Goal: Task Accomplishment & Management: Use online tool/utility

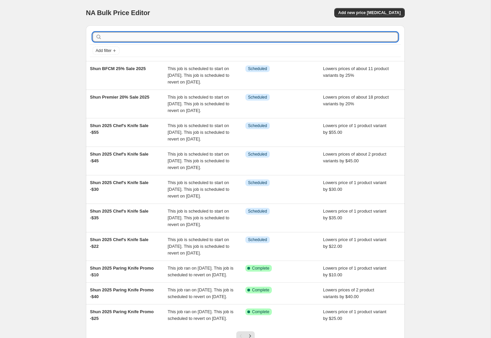
click at [141, 40] on input "text" at bounding box center [250, 36] width 295 height 9
type input "exclusive"
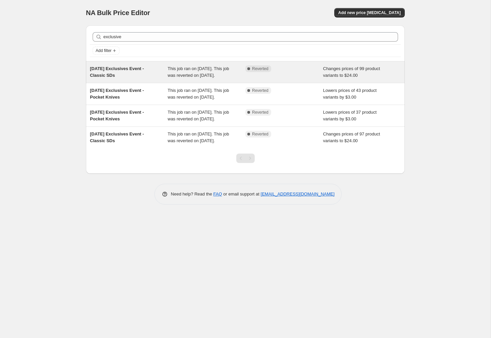
click at [114, 69] on span "[DATE] Exclusives Event - Classic SDs" at bounding box center [117, 72] width 54 height 12
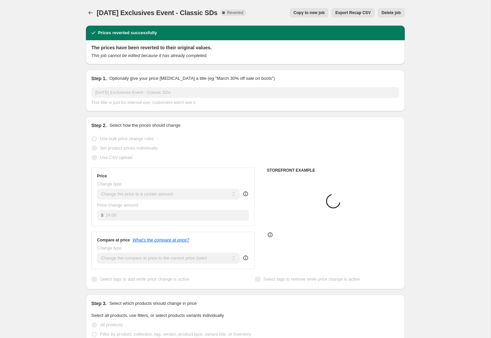
select select "tag"
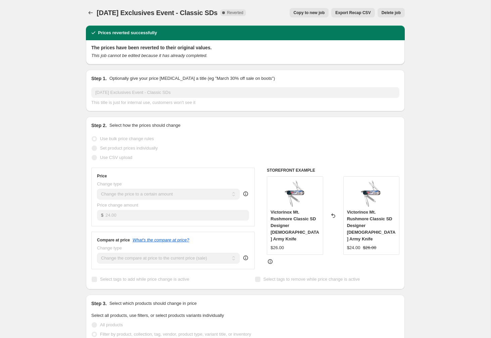
click at [314, 13] on span "Copy to new job" at bounding box center [309, 12] width 31 height 5
select select "tag"
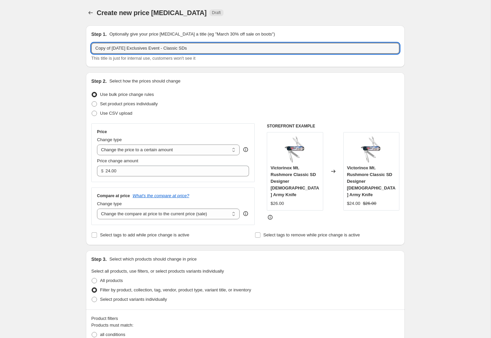
drag, startPoint x: 121, startPoint y: 48, endPoint x: 65, endPoint y: 48, distance: 55.7
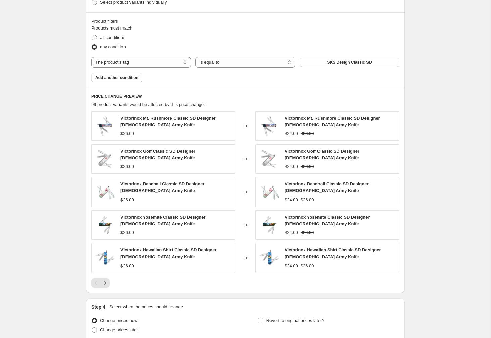
scroll to position [356, 0]
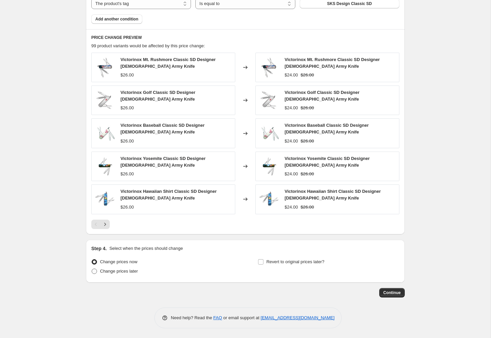
type input "[DATE] Exclusives Event - Classic SDs"
click at [128, 273] on span "Change prices later" at bounding box center [119, 271] width 38 height 5
click at [92, 269] on input "Change prices later" at bounding box center [92, 269] width 0 height 0
radio input "true"
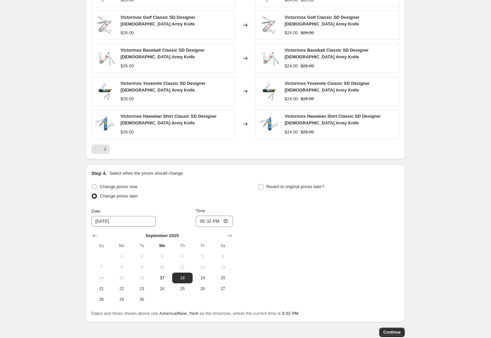
scroll to position [471, 0]
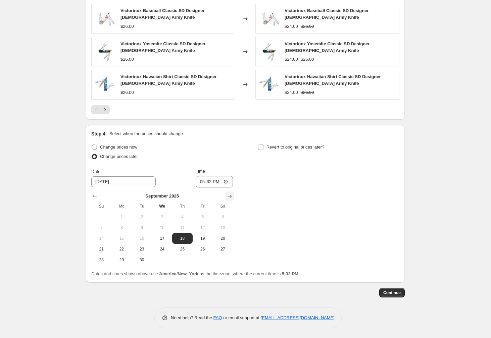
click at [229, 197] on icon "Show next month, October 2025" at bounding box center [229, 196] width 7 height 7
click at [123, 229] on span "6" at bounding box center [121, 227] width 15 height 5
type input "[DATE]"
click at [202, 182] on input "17:32" at bounding box center [215, 181] width 38 height 11
type input "00:30"
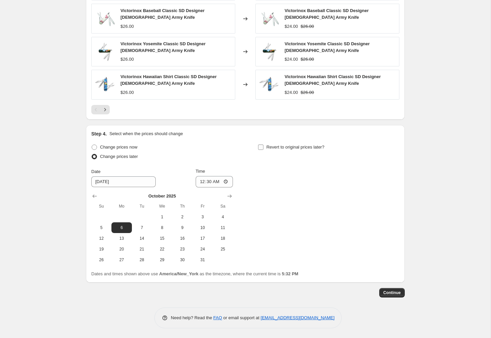
click at [261, 147] on input "Revert to original prices later?" at bounding box center [260, 147] width 5 height 5
checkbox input "true"
click at [176, 226] on span "9" at bounding box center [182, 227] width 15 height 5
click at [125, 228] on span "6" at bounding box center [121, 227] width 15 height 5
type input "[DATE]"
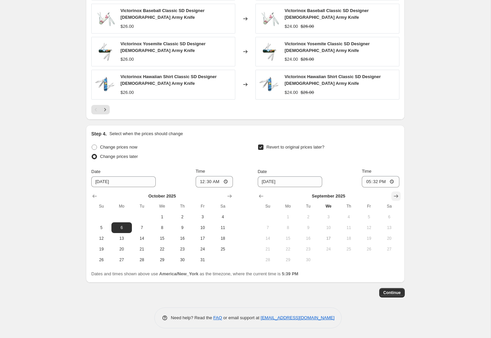
click at [397, 194] on icon "Show next month, October 2025" at bounding box center [396, 196] width 7 height 7
click at [347, 228] on span "9" at bounding box center [348, 227] width 15 height 5
type input "[DATE]"
click at [365, 182] on input "17:32" at bounding box center [381, 181] width 38 height 11
type input "03:00"
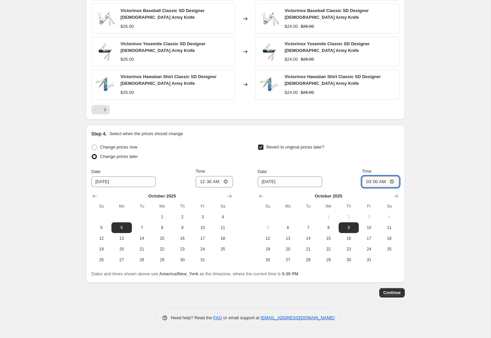
click at [328, 184] on div "Date [DATE] Time 03:00" at bounding box center [329, 177] width 142 height 19
click at [393, 296] on button "Continue" at bounding box center [392, 292] width 26 height 9
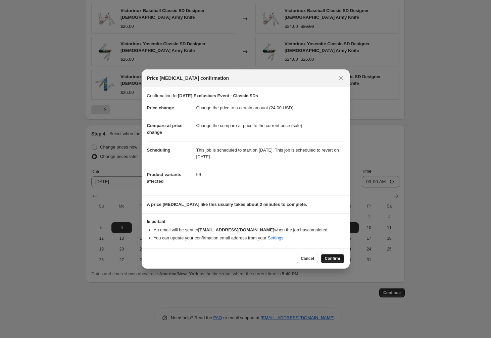
click at [334, 260] on span "Confirm" at bounding box center [332, 258] width 15 height 5
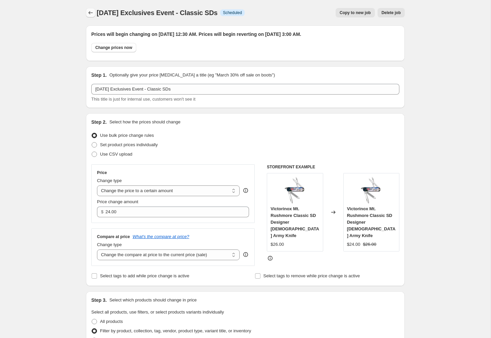
click at [91, 14] on icon "Price change jobs" at bounding box center [90, 12] width 7 height 7
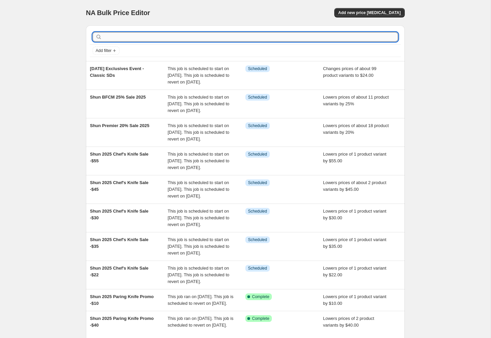
click at [117, 39] on input "text" at bounding box center [250, 36] width 295 height 9
type input "exclusives"
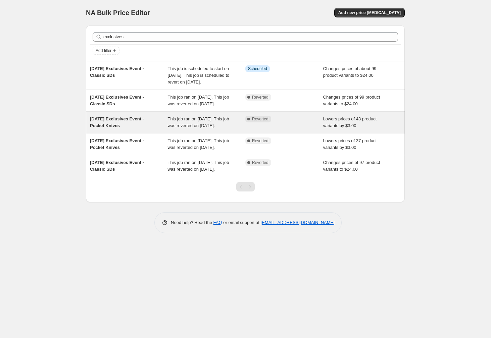
click at [104, 129] on div "[DATE] Exclusives Event - Pocket Knives" at bounding box center [129, 122] width 78 height 13
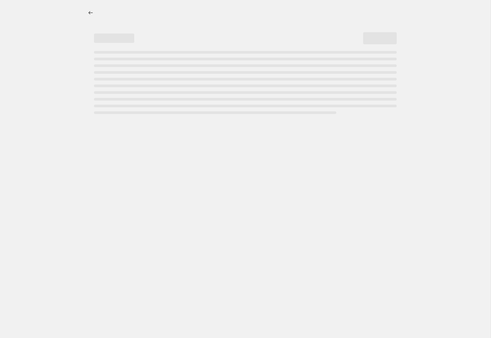
select select "by"
select select "tag"
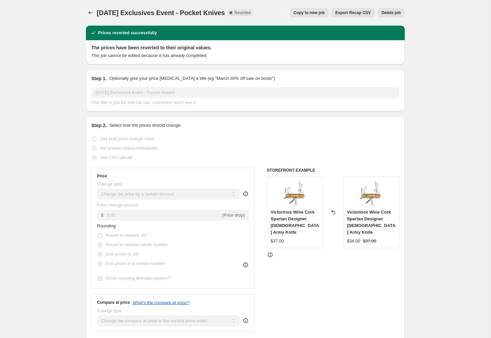
click at [299, 16] on button "Copy to new job" at bounding box center [309, 12] width 39 height 9
select select "by"
select select "tag"
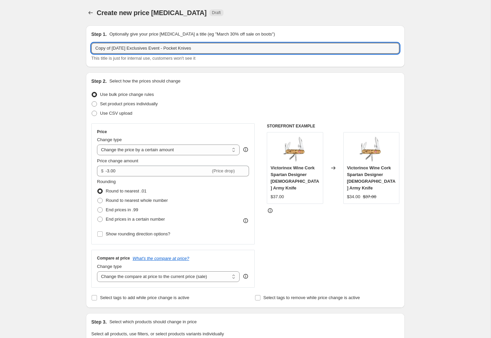
drag, startPoint x: 121, startPoint y: 48, endPoint x: 67, endPoint y: 48, distance: 54.0
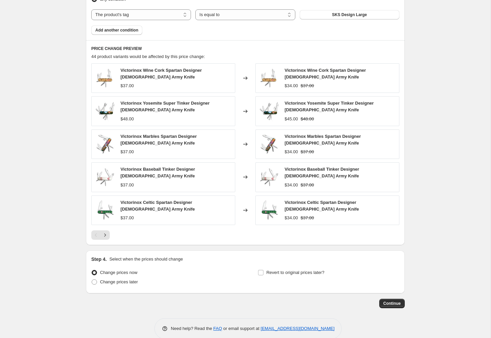
scroll to position [419, 0]
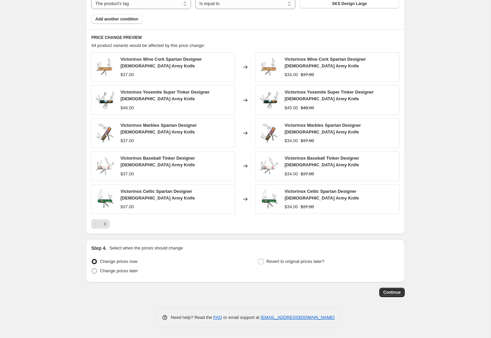
type input "[DATE] Exclusives Event - Pocket Knives"
click at [126, 272] on span "Change prices later" at bounding box center [119, 271] width 38 height 5
click at [92, 269] on input "Change prices later" at bounding box center [92, 269] width 0 height 0
radio input "true"
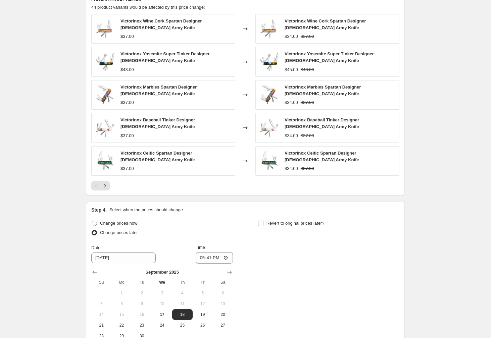
scroll to position [534, 0]
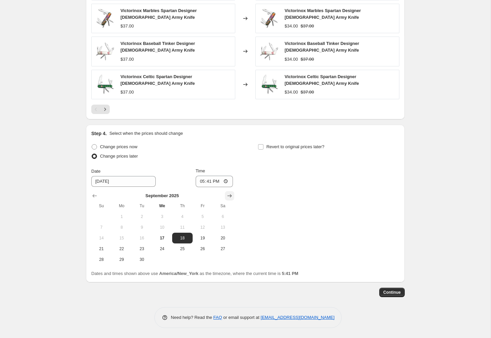
click at [228, 195] on icon "Show next month, October 2025" at bounding box center [229, 196] width 7 height 7
click at [122, 227] on span "6" at bounding box center [121, 227] width 15 height 5
type input "[DATE]"
click at [199, 183] on input "17:41" at bounding box center [215, 181] width 38 height 11
type input "00:30"
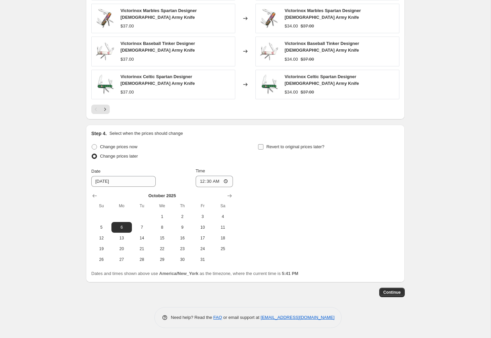
click at [259, 149] on input "Revert to original prices later?" at bounding box center [260, 146] width 5 height 5
checkbox input "true"
click at [395, 198] on icon "Show next month, October 2025" at bounding box center [396, 196] width 7 height 7
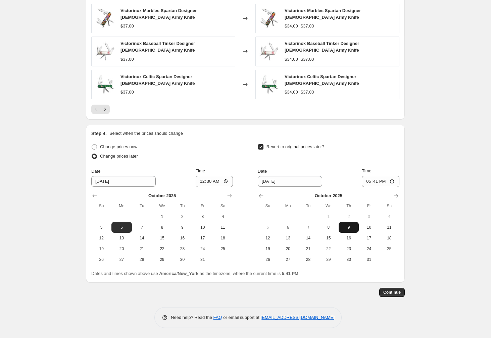
click at [344, 228] on span "9" at bounding box center [348, 227] width 15 height 5
type input "[DATE]"
click at [368, 180] on input "17:41" at bounding box center [381, 181] width 38 height 11
type input "03:00"
click at [392, 292] on span "Continue" at bounding box center [391, 292] width 17 height 5
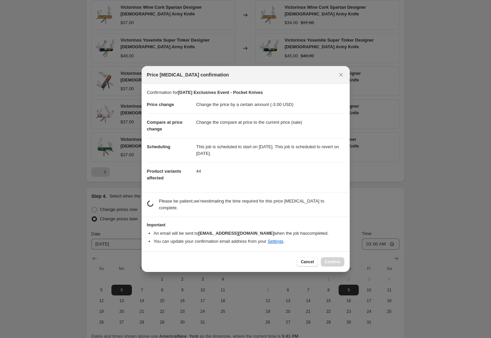
scroll to position [0, 0]
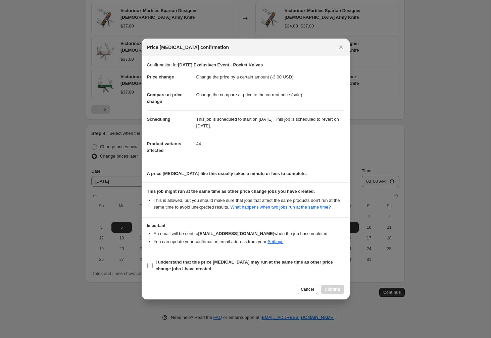
click at [203, 269] on span "I understand that this price [MEDICAL_DATA] may run at the same time as other p…" at bounding box center [250, 265] width 189 height 13
click at [153, 269] on input "I understand that this price [MEDICAL_DATA] may run at the same time as other p…" at bounding box center [149, 265] width 5 height 5
checkbox input "true"
click at [326, 292] on span "Confirm" at bounding box center [332, 289] width 15 height 5
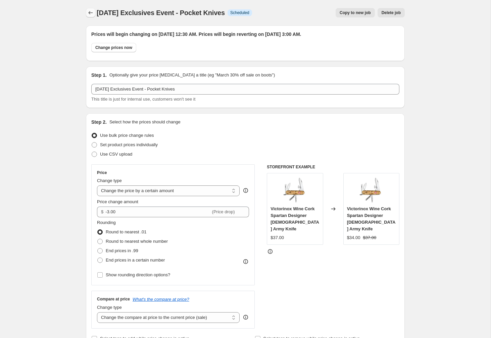
click at [89, 13] on icon "Price change jobs" at bounding box center [91, 12] width 4 height 3
